Goal: Information Seeking & Learning: Learn about a topic

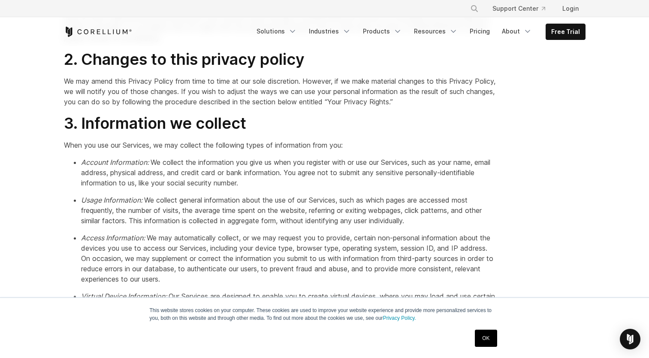
click at [488, 335] on link "OK" at bounding box center [486, 337] width 22 height 17
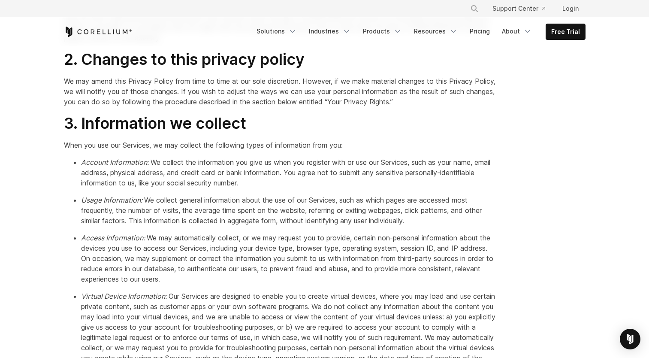
click at [135, 165] on em "Account Information:" at bounding box center [115, 162] width 69 height 9
click at [133, 210] on p "Usage Information: We collect general information about the use of our Services…" at bounding box center [288, 210] width 415 height 31
drag, startPoint x: 124, startPoint y: 250, endPoint x: 122, endPoint y: 256, distance: 5.8
click at [122, 255] on p "Access Information: We may automatically collect, or we may request you to prov…" at bounding box center [288, 257] width 415 height 51
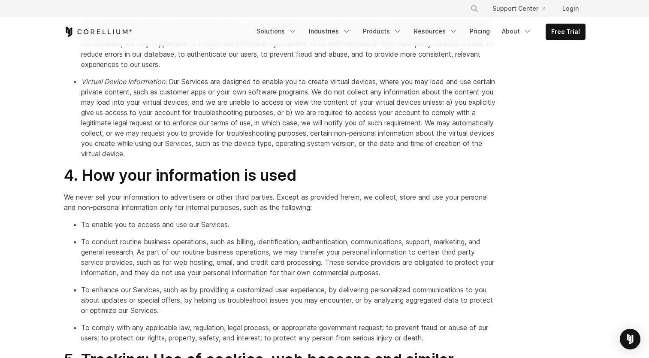
drag, startPoint x: 101, startPoint y: 81, endPoint x: 241, endPoint y: 168, distance: 164.3
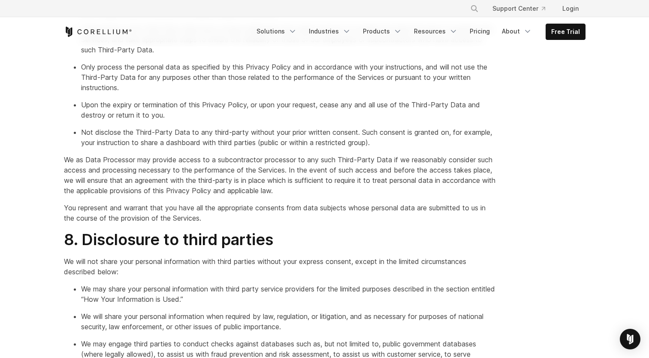
scroll to position [1385, 0]
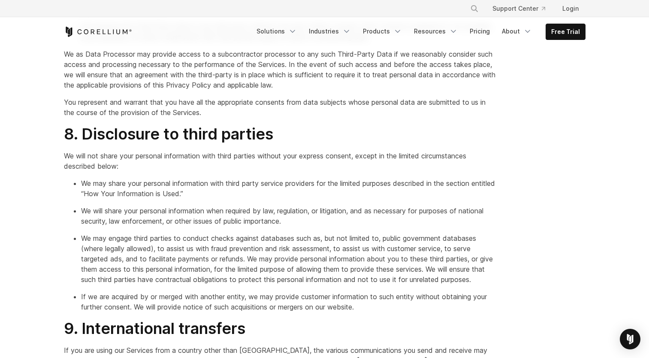
drag, startPoint x: 86, startPoint y: 153, endPoint x: 184, endPoint y: 252, distance: 139.1
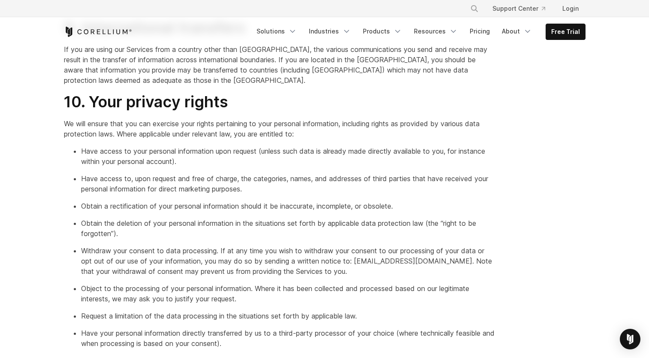
scroll to position [1685, 0]
drag, startPoint x: 74, startPoint y: 121, endPoint x: 225, endPoint y: 272, distance: 212.8
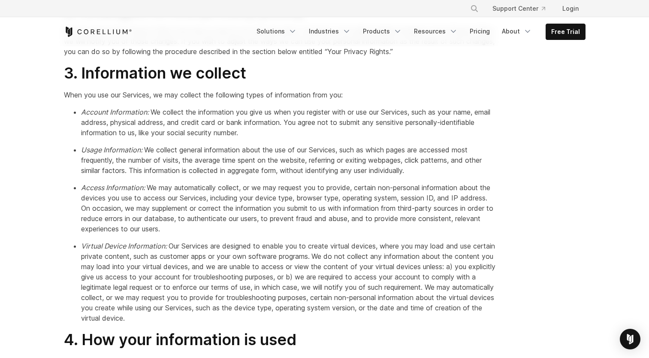
scroll to position [441, 0]
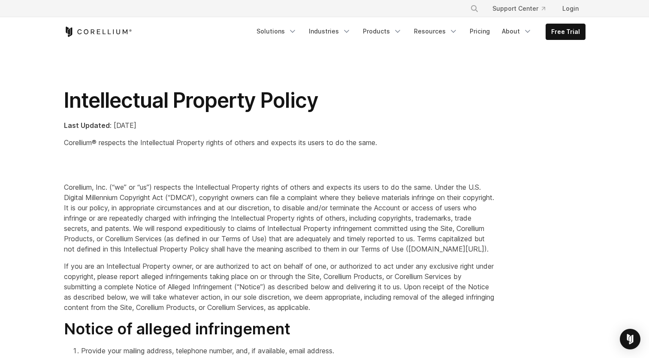
drag, startPoint x: 214, startPoint y: 198, endPoint x: 360, endPoint y: 247, distance: 154.0
click at [360, 247] on p "Corellium, Inc. (“we” or “us”) respects the Intellectual Property rights of oth…" at bounding box center [280, 218] width 432 height 72
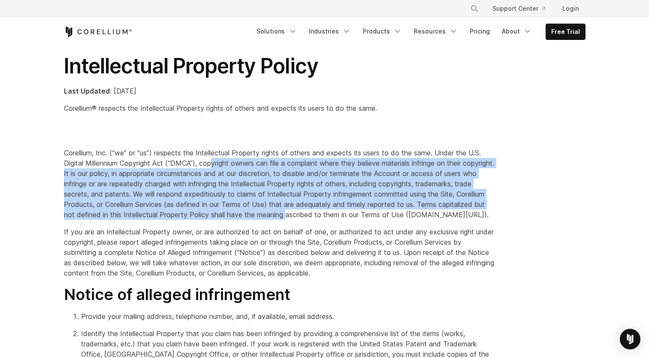
scroll to position [43, 0]
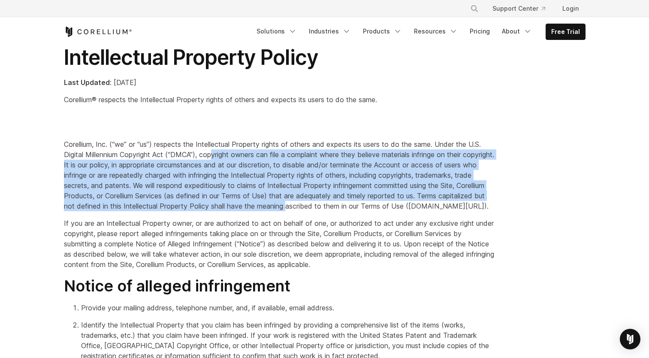
drag, startPoint x: 75, startPoint y: 235, endPoint x: 346, endPoint y: 277, distance: 274.2
click at [346, 269] on p "If you are an Intellectual Property owner, or are authorized to act on behalf o…" at bounding box center [280, 243] width 432 height 51
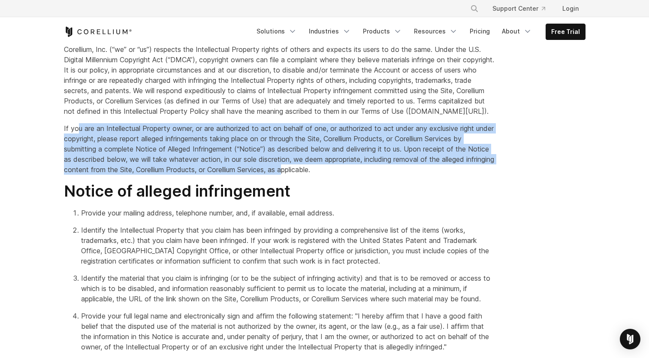
scroll to position [214, 0]
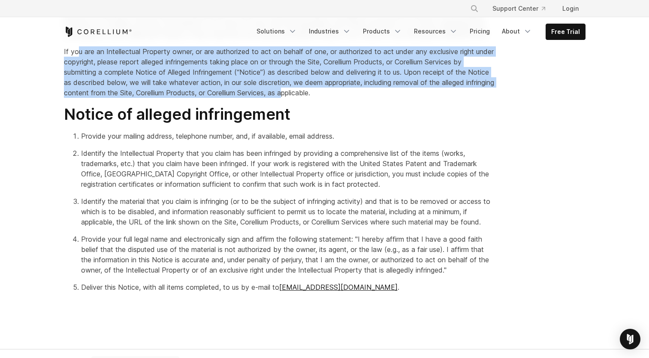
drag, startPoint x: 91, startPoint y: 146, endPoint x: 228, endPoint y: 299, distance: 205.2
click at [228, 292] on ol "Provide your mailing address, telephone number, and, if available, email addres…" at bounding box center [280, 211] width 432 height 161
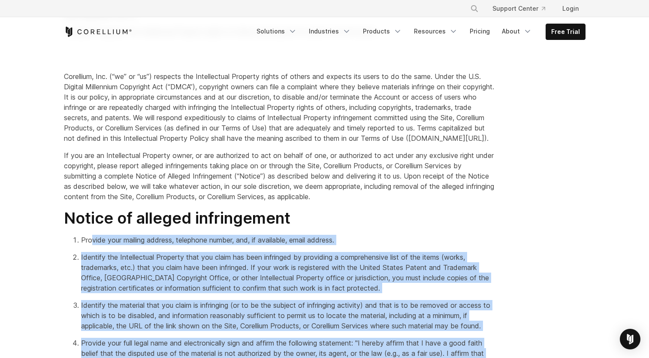
scroll to position [0, 0]
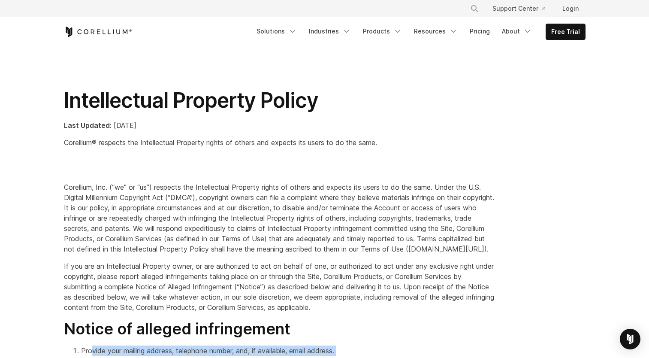
drag, startPoint x: 81, startPoint y: 141, endPoint x: 365, endPoint y: 135, distance: 284.3
click at [365, 135] on div "Last Updated : May 26, 2023 Corellium® respects the Intellectual Property right…" at bounding box center [280, 133] width 432 height 27
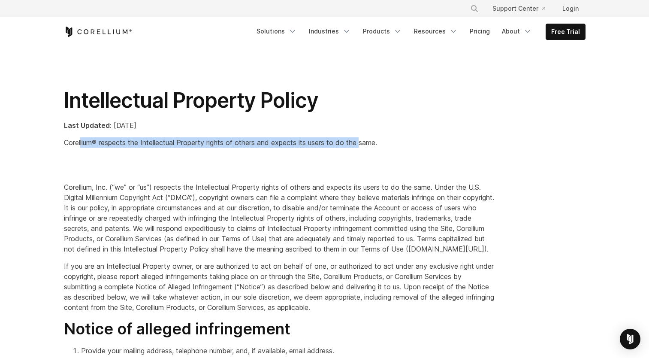
click at [106, 237] on p "Corellium, Inc. (“we” or “us”) respects the Intellectual Property rights of oth…" at bounding box center [280, 218] width 432 height 72
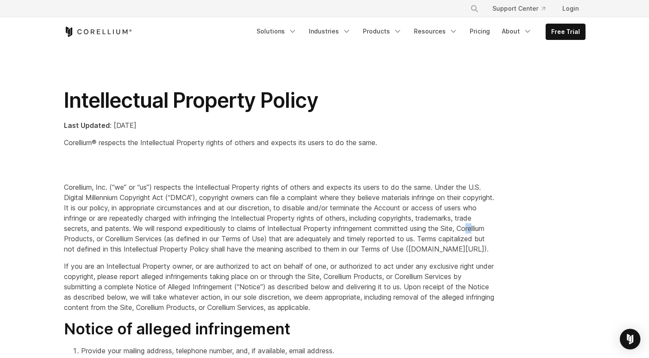
click at [282, 208] on p "Corellium, Inc. (“we” or “us”) respects the Intellectual Property rights of oth…" at bounding box center [280, 218] width 432 height 72
drag, startPoint x: 168, startPoint y: 183, endPoint x: 145, endPoint y: 261, distance: 81.0
click at [145, 254] on p "Corellium, Inc. (“we” or “us”) respects the Intellectual Property rights of oth…" at bounding box center [280, 218] width 432 height 72
drag, startPoint x: 361, startPoint y: 316, endPoint x: 234, endPoint y: 272, distance: 134.2
click at [234, 272] on p "If you are an Intellectual Property owner, or are authorized to act on behalf o…" at bounding box center [280, 286] width 432 height 51
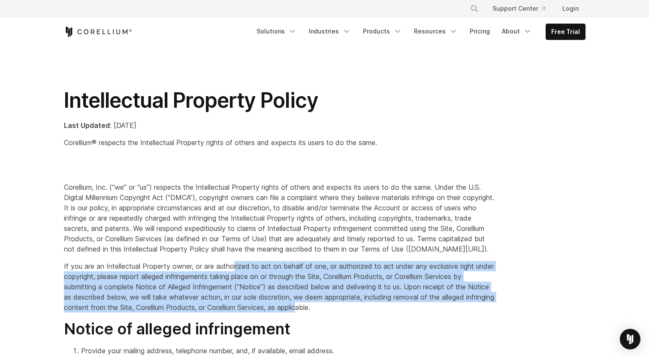
click at [300, 3] on div "× Search our site... Support Center Login" at bounding box center [324, 8] width 521 height 15
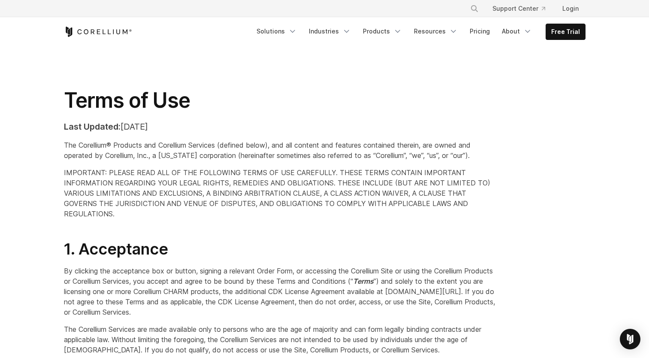
drag, startPoint x: 538, startPoint y: 119, endPoint x: 549, endPoint y: 104, distance: 18.2
click at [549, 104] on div "Terms of Use Last Updated: [DATE] The Corellium® Products and Corellium Service…" at bounding box center [324, 156] width 538 height 138
